Goal: Transaction & Acquisition: Purchase product/service

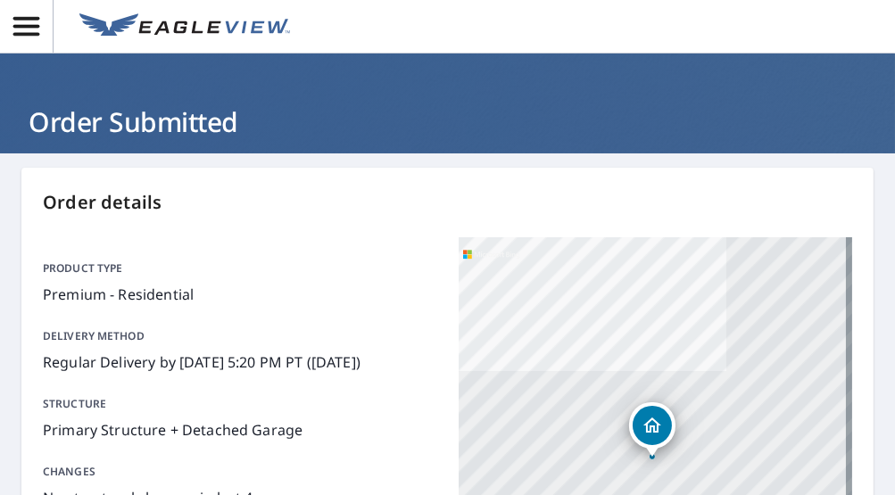
click at [27, 37] on icon "button" at bounding box center [26, 26] width 31 height 31
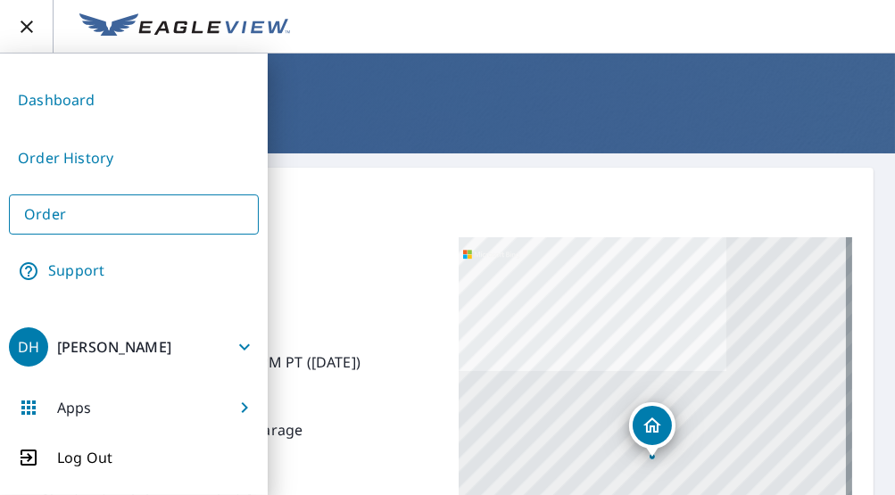
click at [95, 103] on link "Dashboard" at bounding box center [134, 101] width 250 height 44
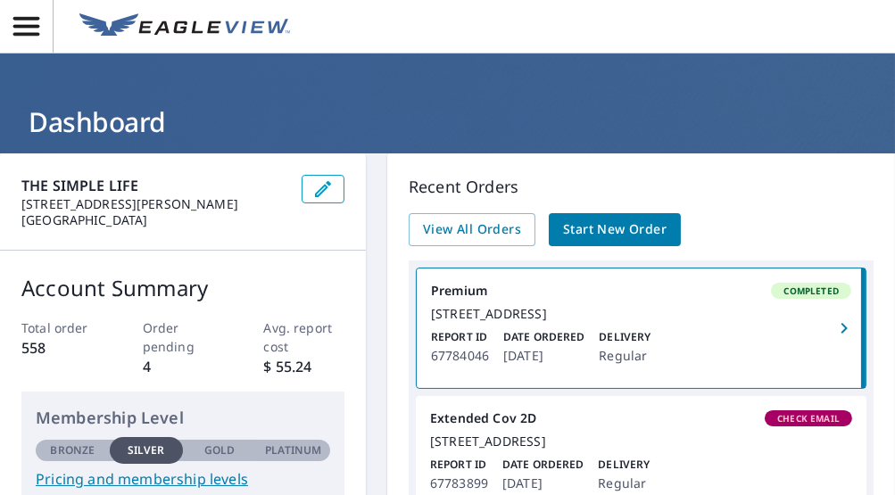
click at [590, 226] on span "Start New Order" at bounding box center [614, 230] width 103 height 22
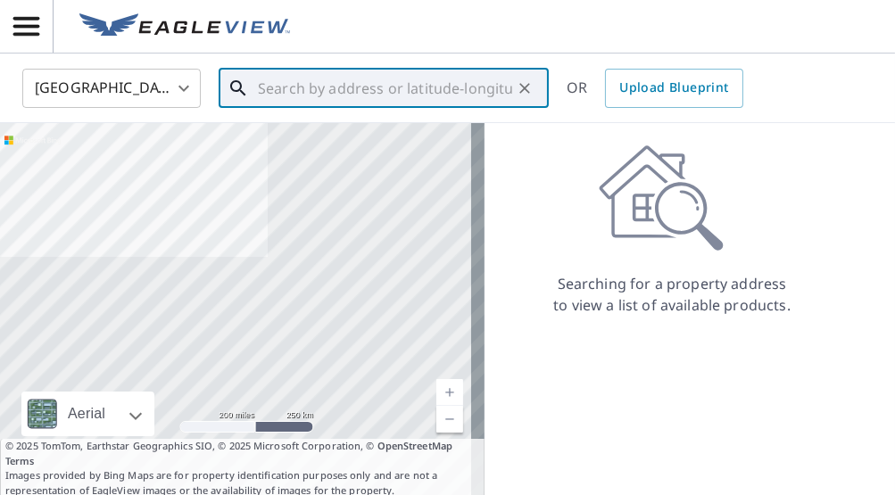
click at [325, 97] on input "text" at bounding box center [385, 88] width 254 height 50
paste input "631 E Hickory St, Kankakee, IL 60901"
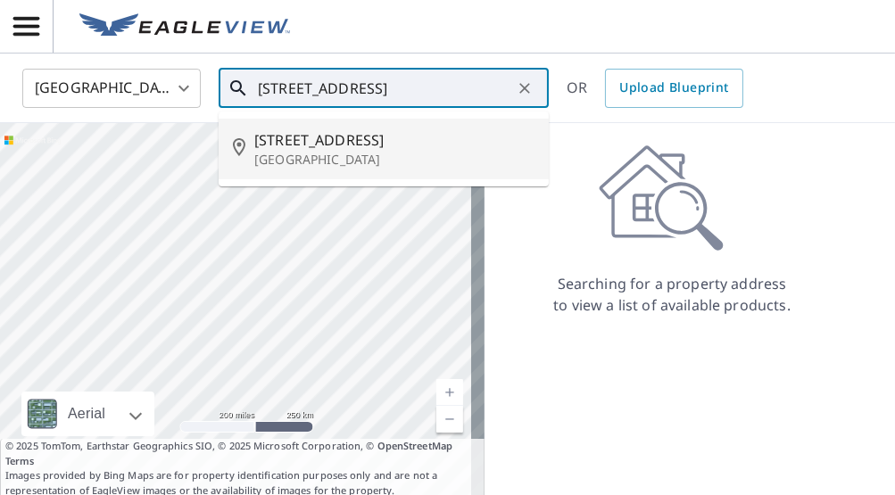
click at [317, 146] on span "631 E Hickory St" at bounding box center [394, 139] width 280 height 21
type input "631 E Hickory St Kankakee, IL 60901"
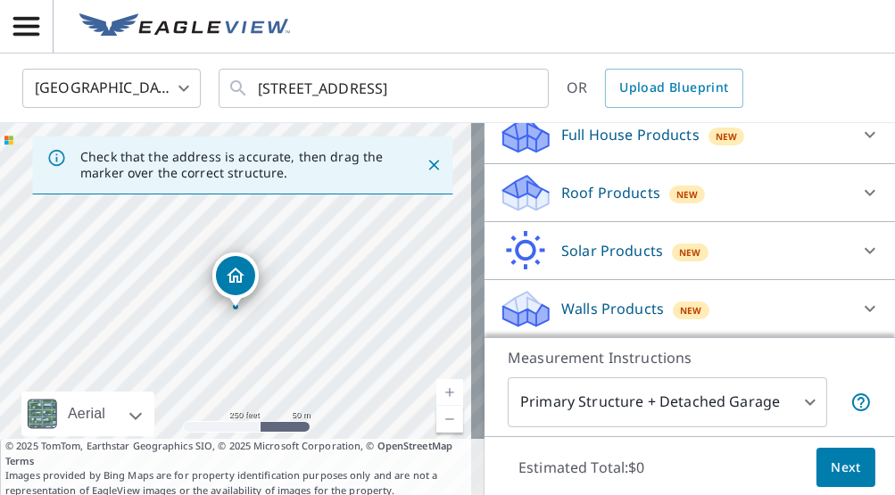
click at [859, 193] on icon at bounding box center [869, 192] width 21 height 21
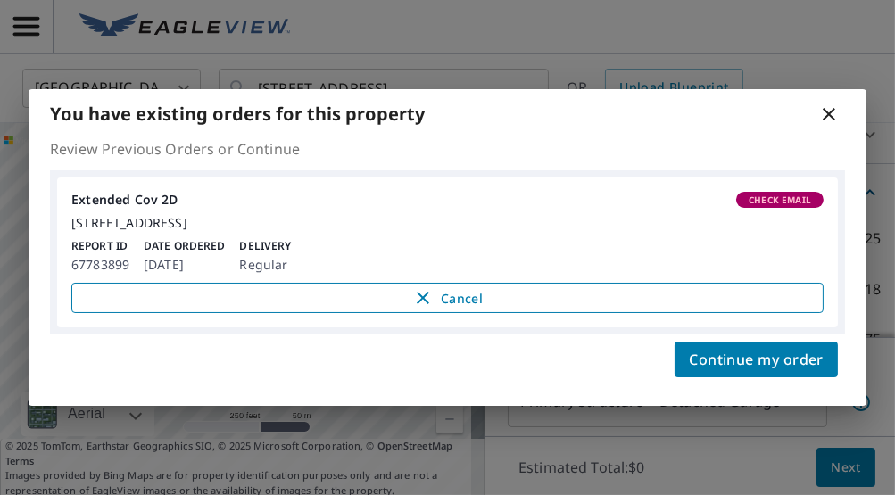
click at [407, 306] on span "Cancel" at bounding box center [447, 297] width 715 height 21
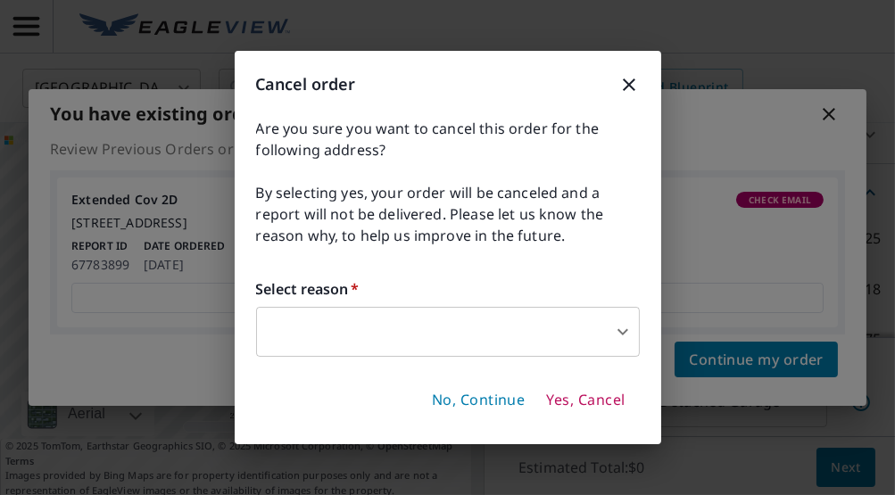
click at [600, 323] on body "DH DH United States US ​ 631 E Hickory St Kankakee, IL 60901 ​ OR Upload Bluepr…" at bounding box center [447, 247] width 895 height 495
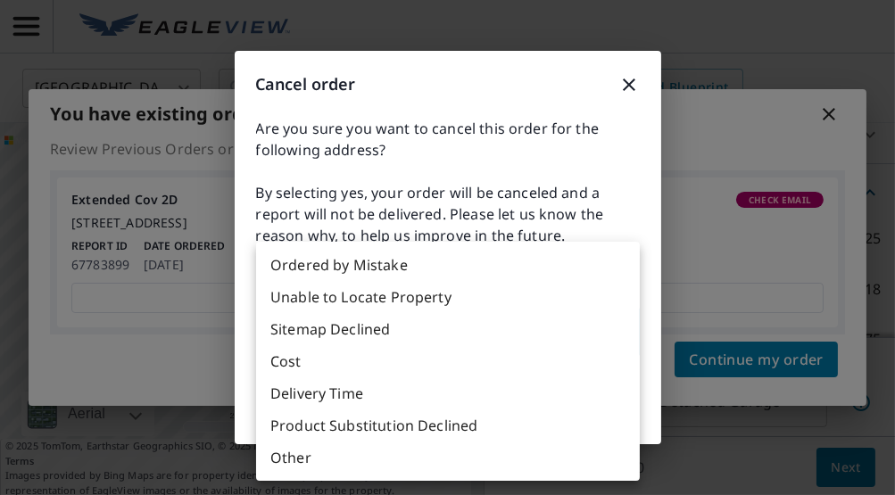
click at [354, 394] on li "Delivery Time" at bounding box center [448, 393] width 384 height 32
type input "34"
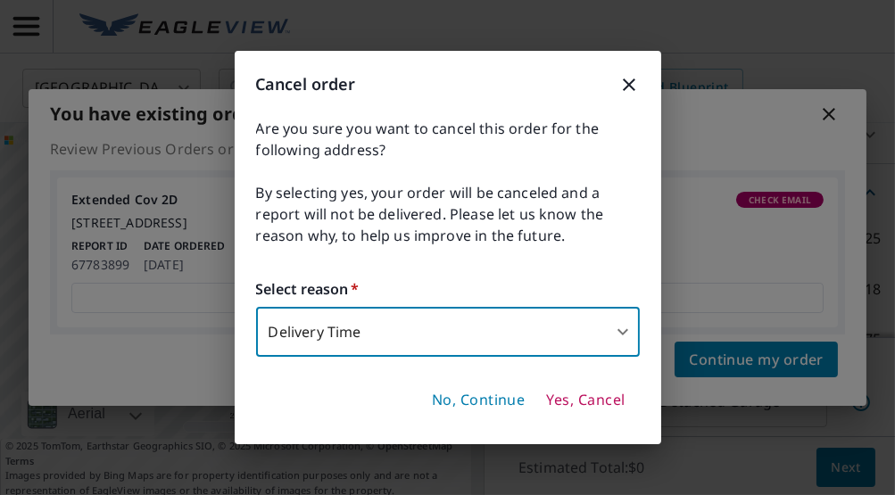
click at [561, 399] on span "Yes, Cancel" at bounding box center [585, 401] width 79 height 20
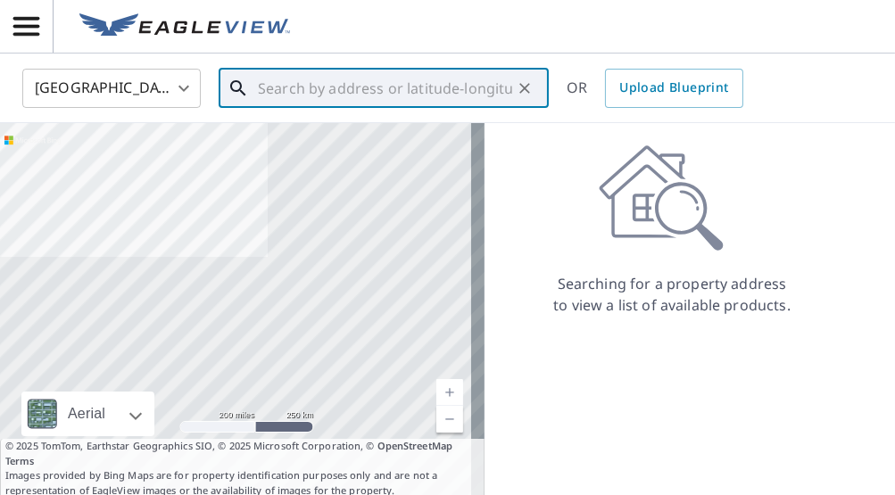
click at [355, 104] on input "text" at bounding box center [385, 88] width 254 height 50
type input "v"
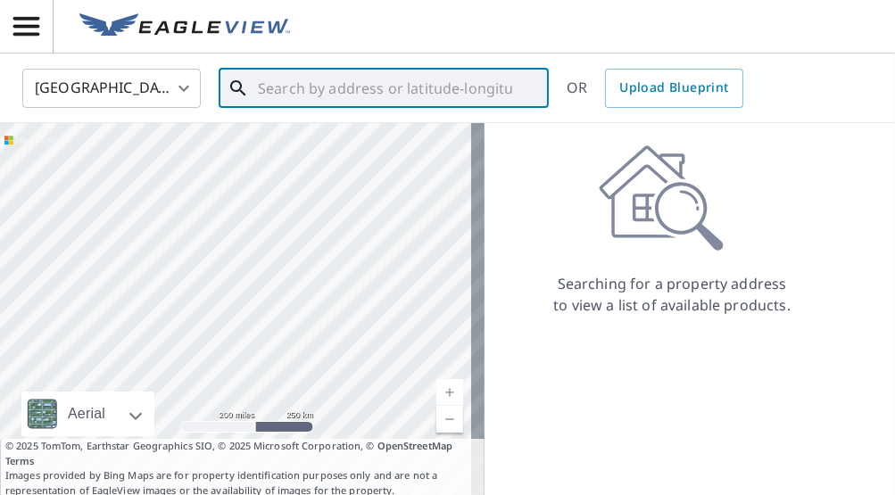
paste input "631 E Hickory St, Kankakee, IL 60901"
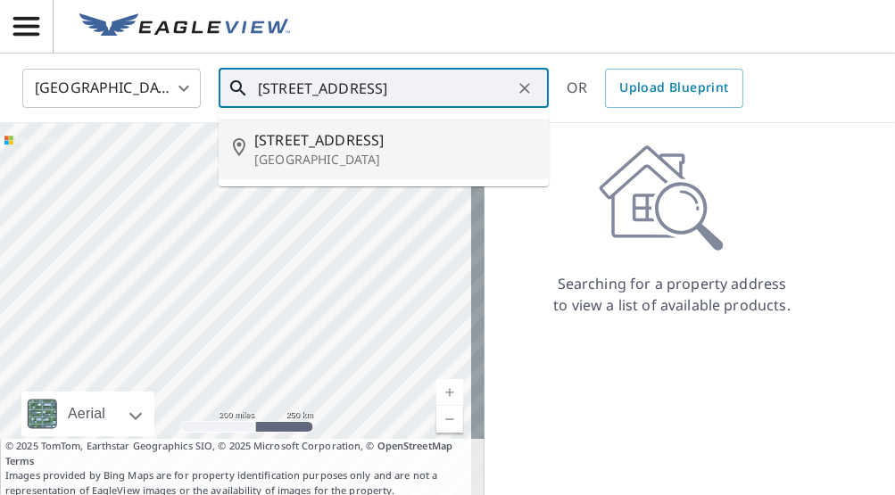
click at [348, 138] on span "631 E Hickory St" at bounding box center [394, 139] width 280 height 21
type input "631 E Hickory St Kankakee, IL 60901"
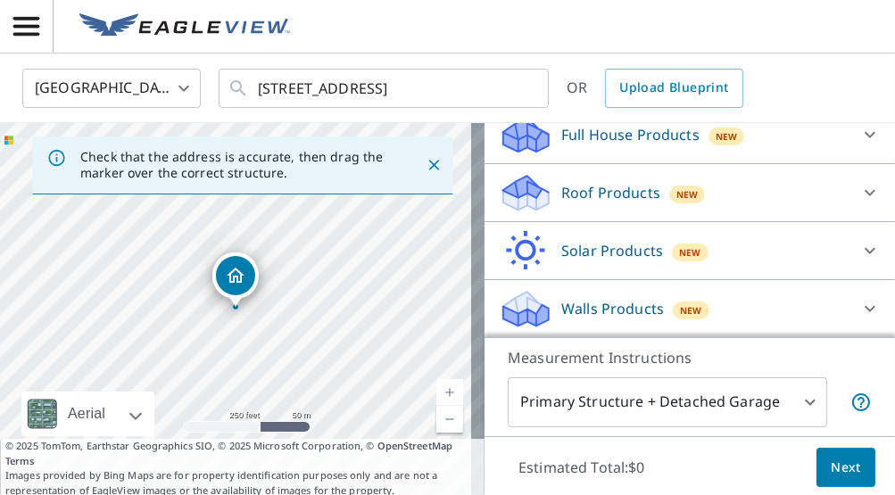
click at [859, 194] on icon at bounding box center [869, 192] width 21 height 21
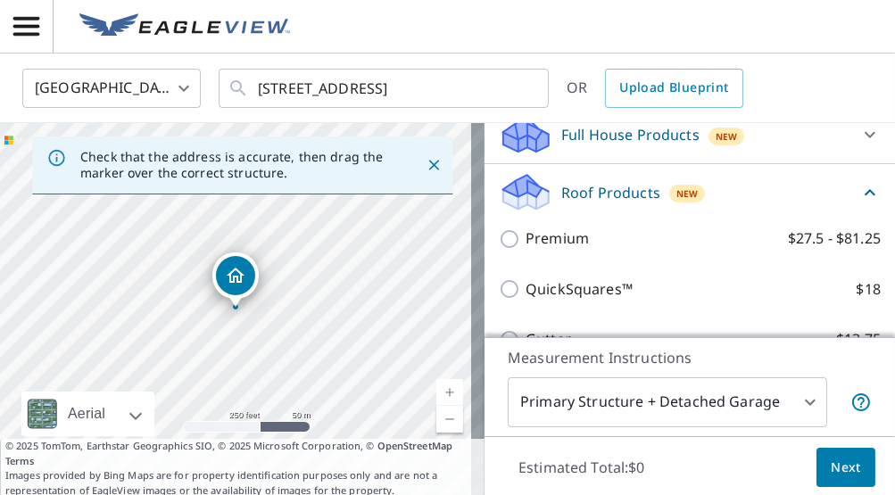
scroll to position [202, 0]
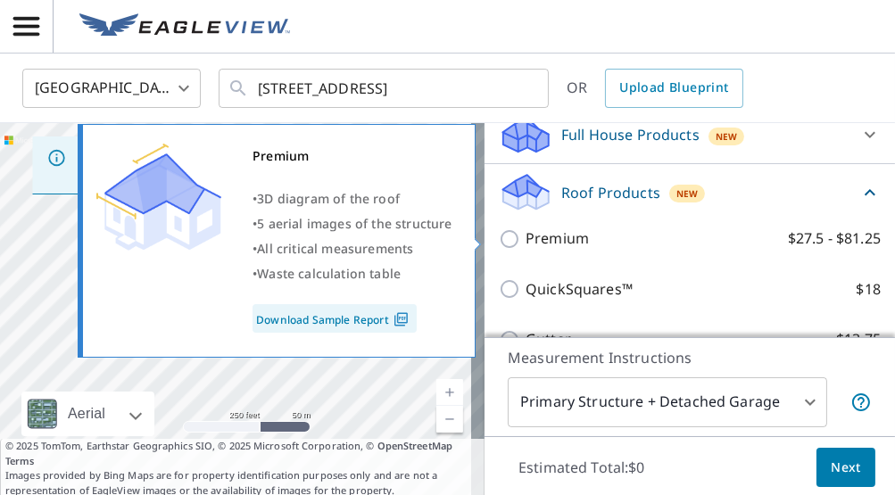
click at [501, 238] on input "Premium $27.5 - $81.25" at bounding box center [512, 238] width 27 height 21
checkbox input "true"
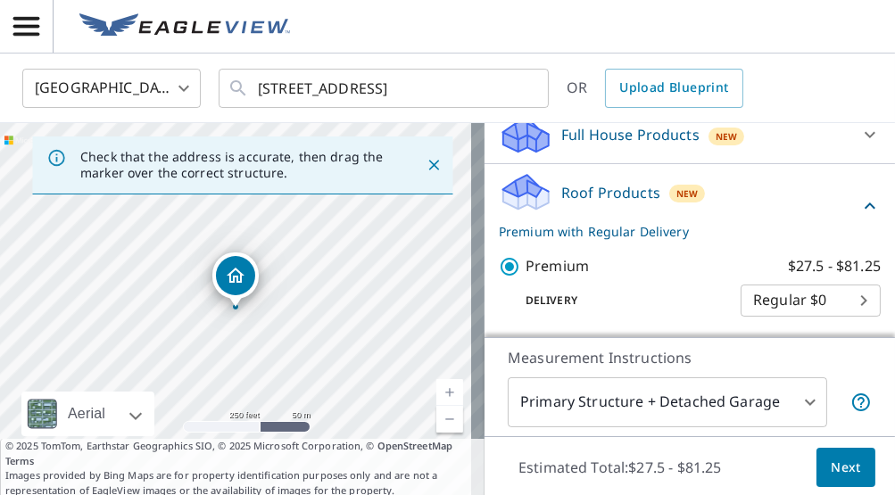
click at [831, 457] on span "Next" at bounding box center [846, 468] width 30 height 22
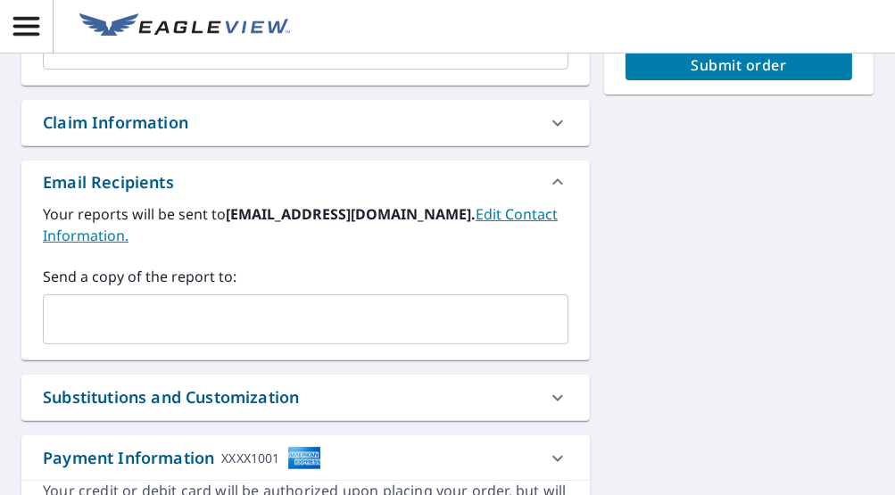
scroll to position [657, 0]
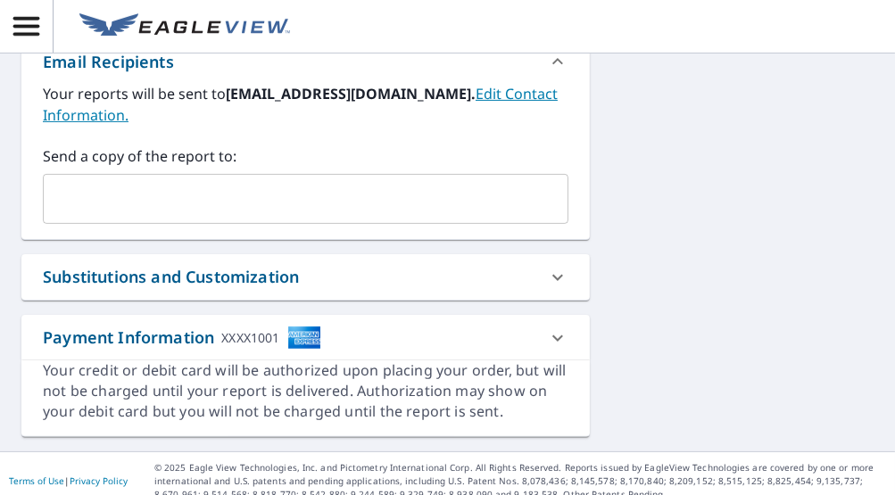
click at [202, 193] on input "text" at bounding box center [292, 199] width 483 height 34
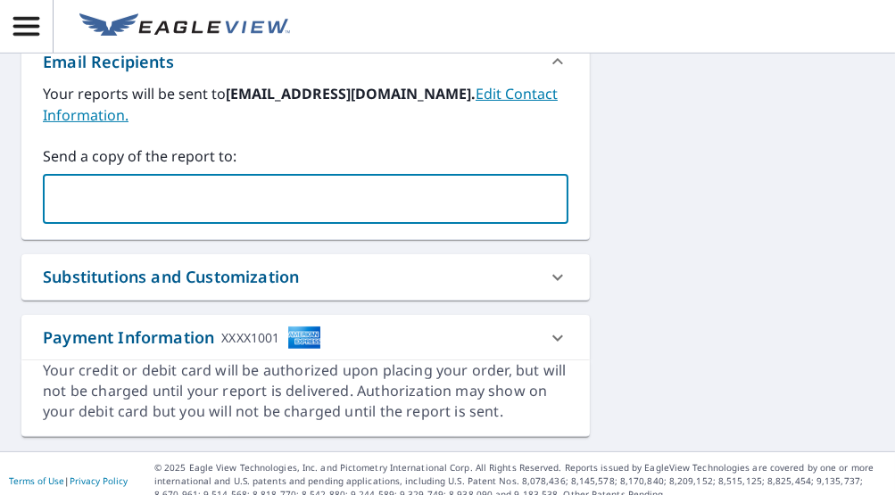
type input "[EMAIL_ADDRESS][DOMAIN_NAME]"
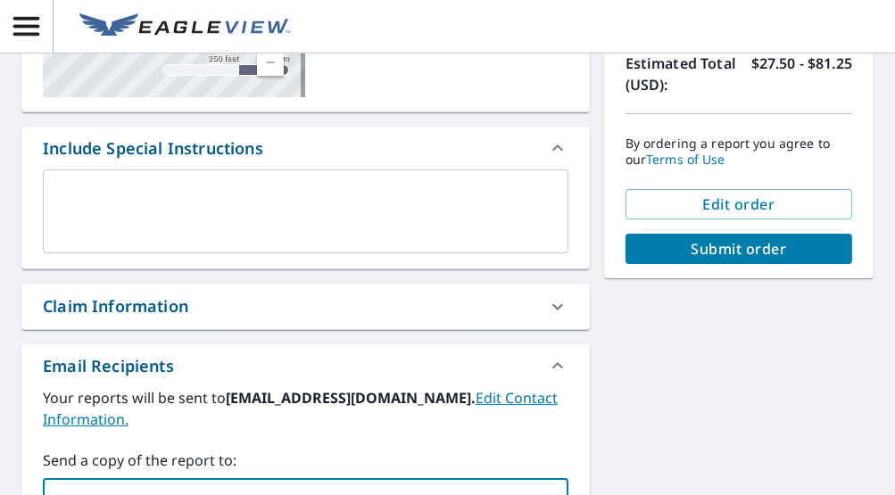
scroll to position [352, 0]
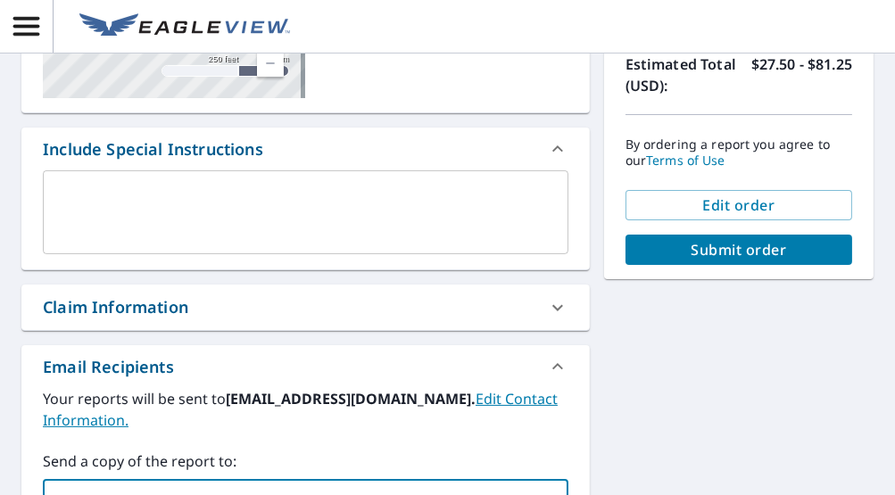
click at [675, 242] on span "Submit order" at bounding box center [739, 250] width 198 height 20
